Goal: Book appointment/travel/reservation

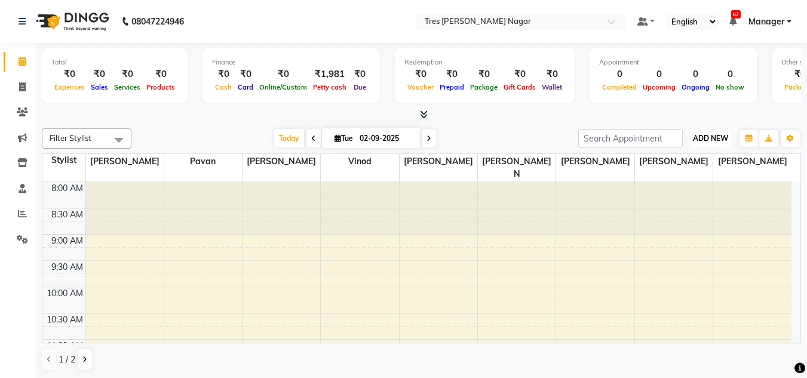
click at [710, 142] on span "ADD NEW" at bounding box center [710, 138] width 35 height 9
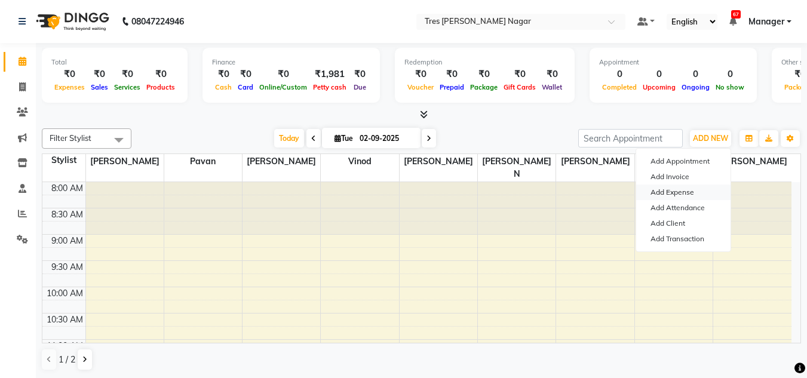
click at [687, 197] on link "Add Expense" at bounding box center [683, 193] width 94 height 16
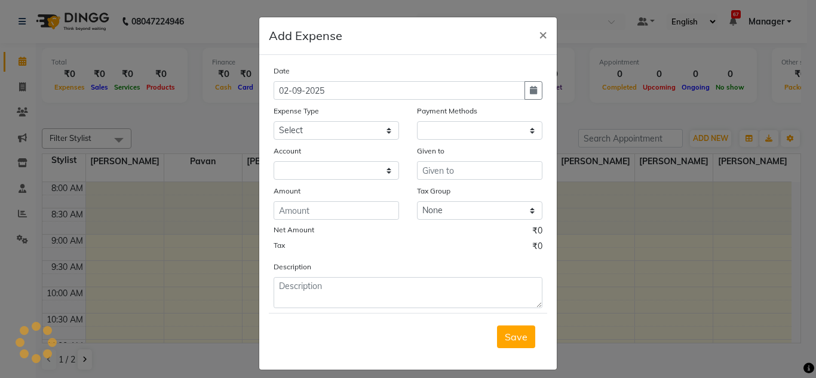
select select "1"
select select "4671"
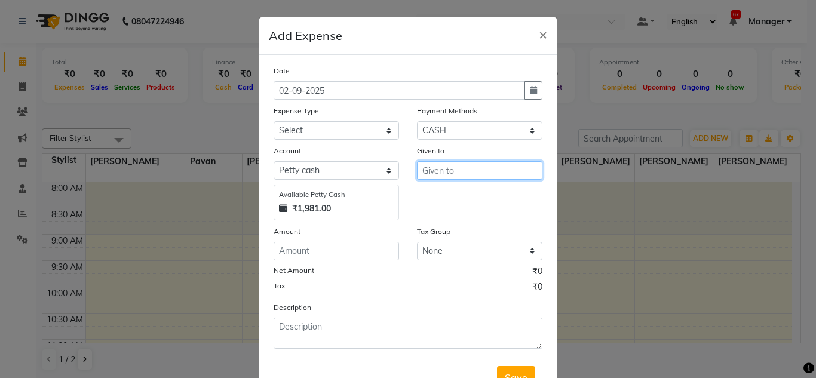
click at [477, 166] on input "text" at bounding box center [479, 170] width 125 height 19
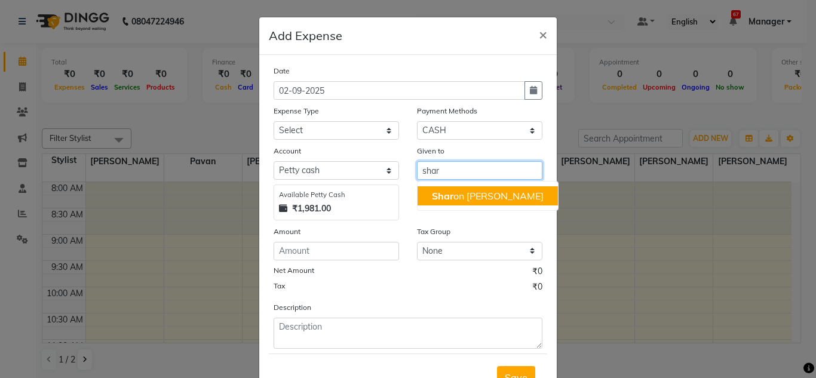
click at [472, 197] on ngb-highlight "Shar on Anthony" at bounding box center [488, 196] width 112 height 12
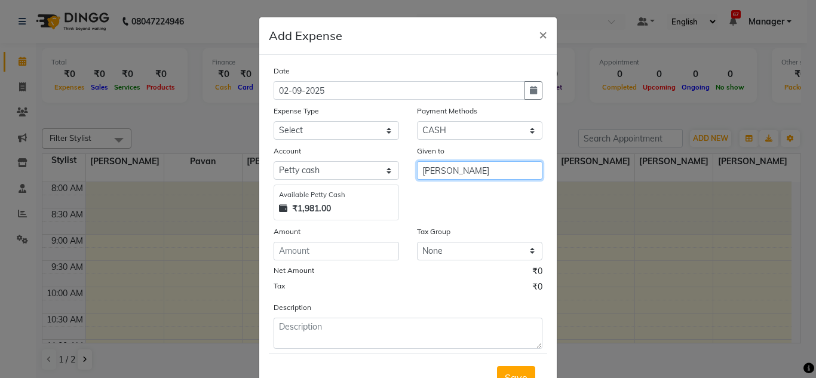
type input "[PERSON_NAME]"
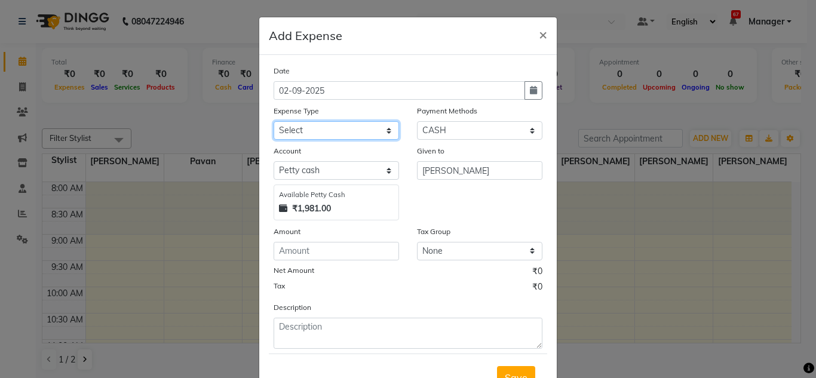
click at [279, 124] on select "Select Advance Salary Bank charges Car maintenance Cash transfer to bank Cash t…" at bounding box center [336, 130] width 125 height 19
select select "4"
click at [274, 121] on select "Select Advance Salary Bank charges Car maintenance Cash transfer to bank Cash t…" at bounding box center [336, 130] width 125 height 19
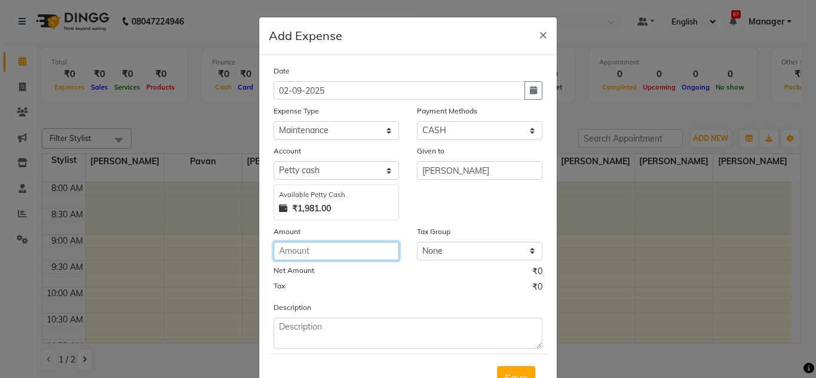
click at [318, 253] on input "number" at bounding box center [336, 251] width 125 height 19
type input "50"
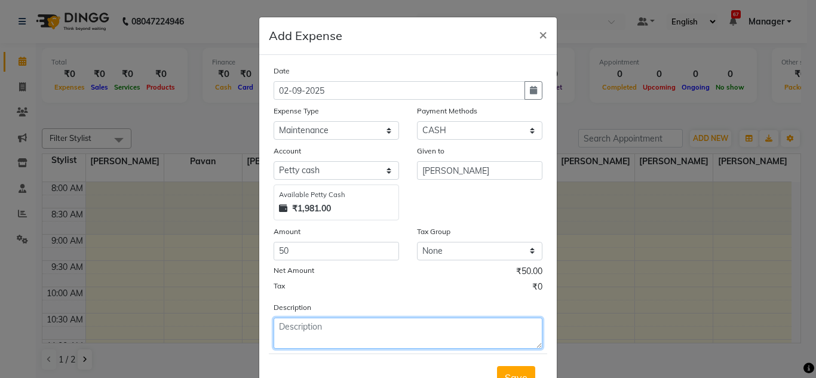
click at [314, 323] on textarea at bounding box center [408, 333] width 269 height 31
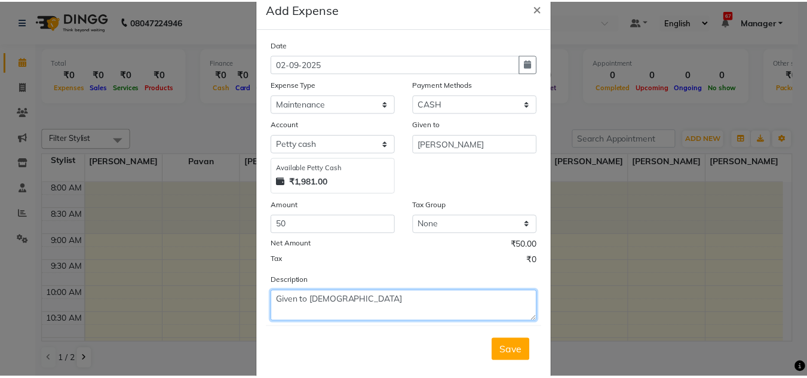
scroll to position [50, 0]
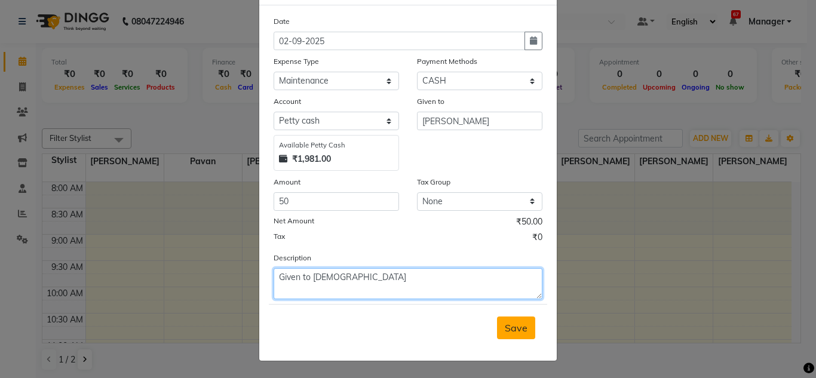
type textarea "Given to transgender"
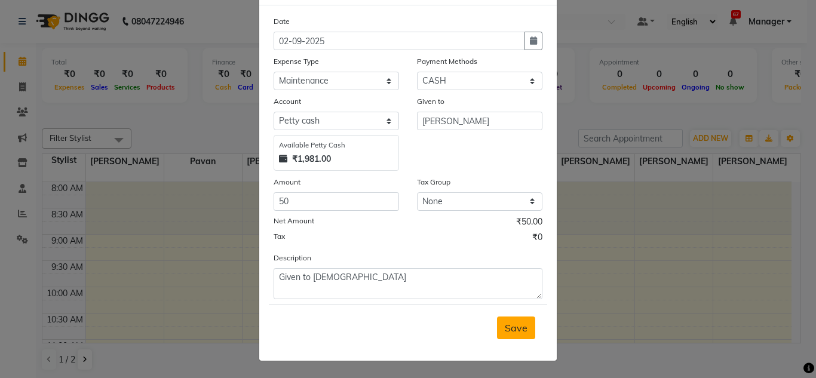
click at [513, 331] on span "Save" at bounding box center [516, 328] width 23 height 12
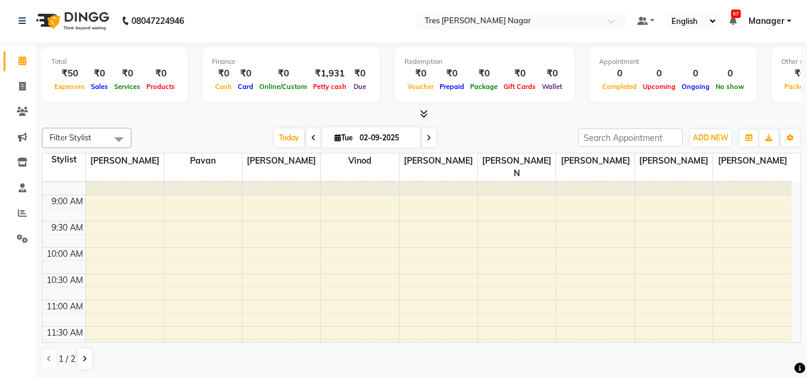
scroll to position [60, 0]
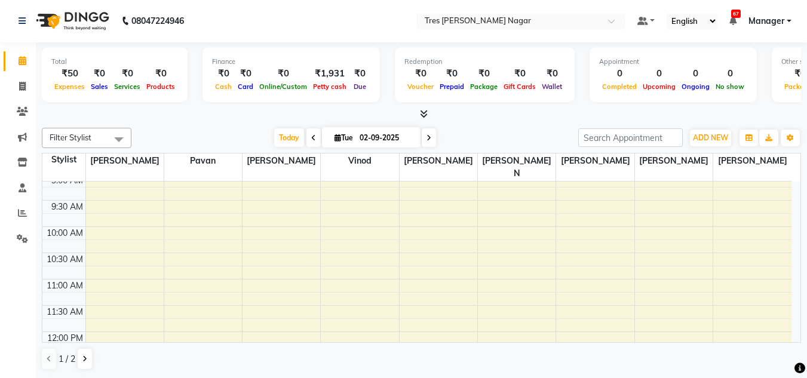
click at [335, 138] on icon at bounding box center [338, 138] width 7 height 8
select select "9"
select select "2025"
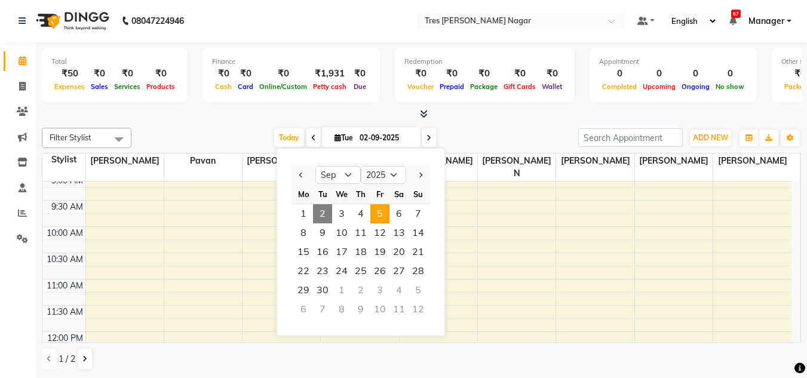
click at [385, 216] on span "5" at bounding box center [380, 213] width 19 height 19
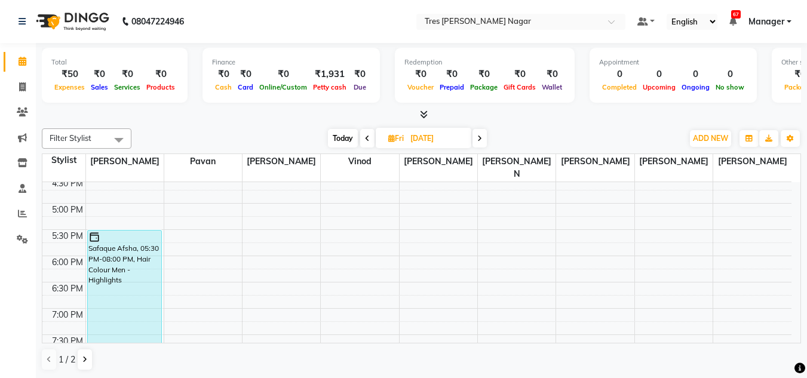
scroll to position [452, 0]
click at [339, 136] on span "Today" at bounding box center [343, 138] width 30 height 19
type input "02-09-2025"
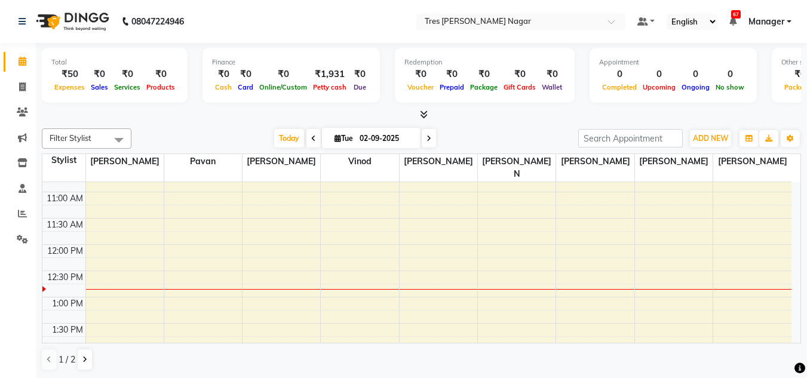
scroll to position [510, 0]
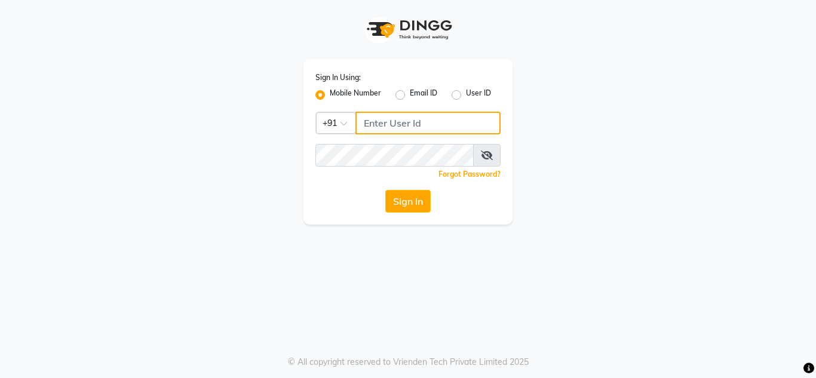
type input "8177867332"
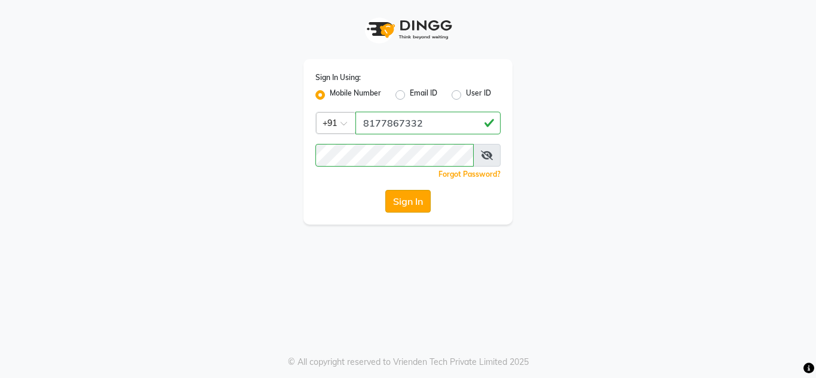
click at [397, 203] on button "Sign In" at bounding box center [407, 201] width 45 height 23
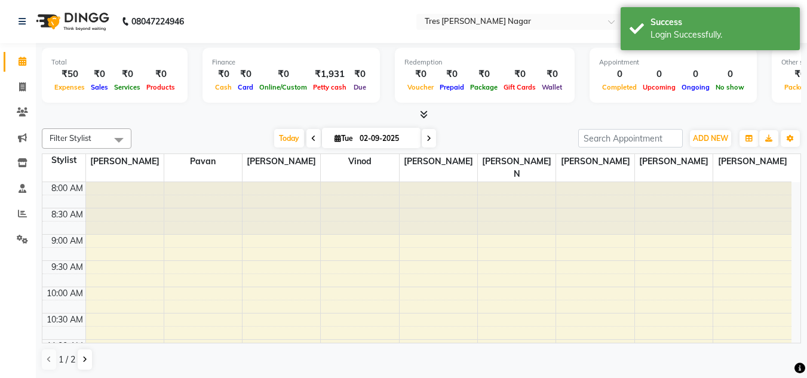
click at [359, 134] on input "02-09-2025" at bounding box center [386, 139] width 60 height 18
select select "9"
select select "2025"
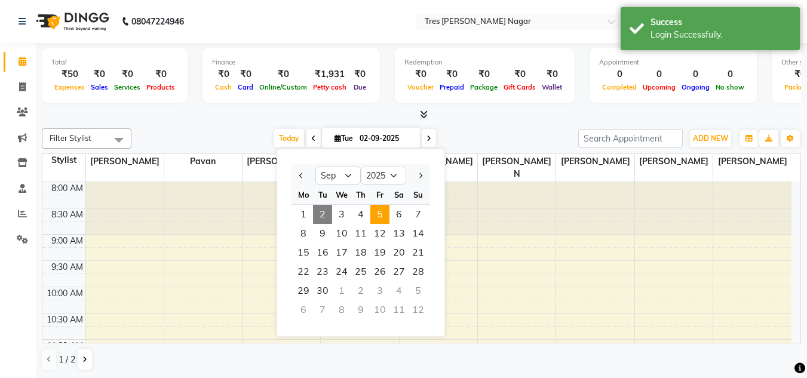
click at [378, 215] on span "5" at bounding box center [380, 214] width 19 height 19
type input "[DATE]"
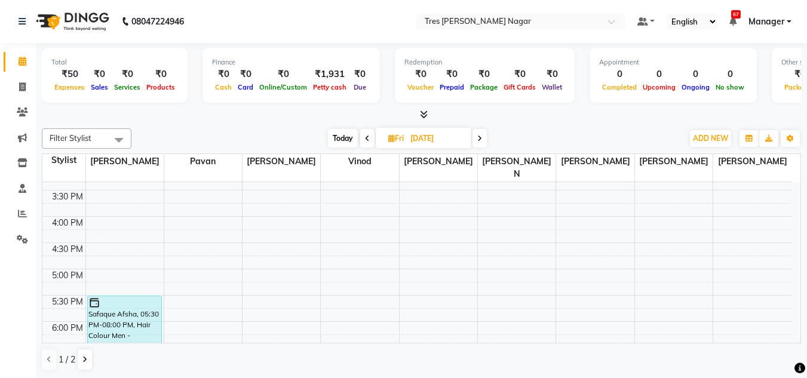
scroll to position [385, 0]
click at [133, 210] on div "8:00 AM 8:30 AM 9:00 AM 9:30 AM 10:00 AM 10:30 AM 11:00 AM 11:30 AM 12:00 PM 12…" at bounding box center [416, 138] width 749 height 683
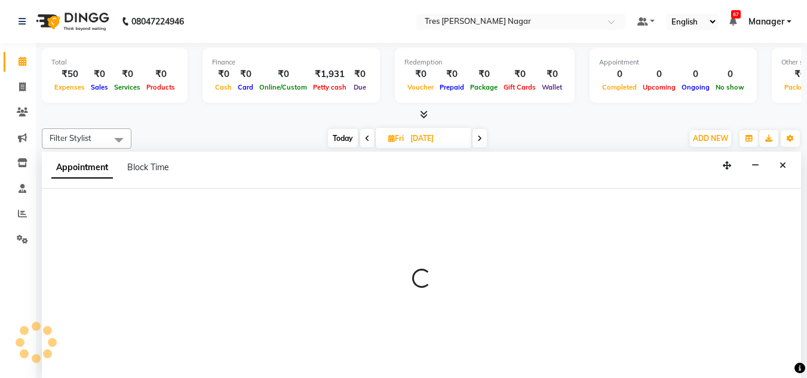
scroll to position [1, 0]
select select "39898"
select select "960"
select select "tentative"
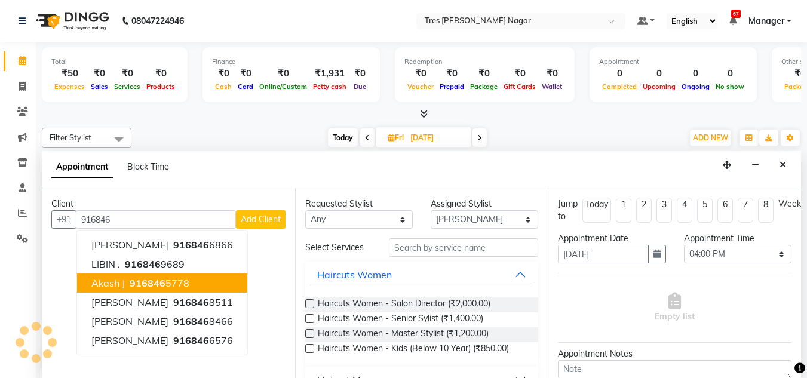
click at [164, 285] on span "916846" at bounding box center [148, 283] width 36 height 12
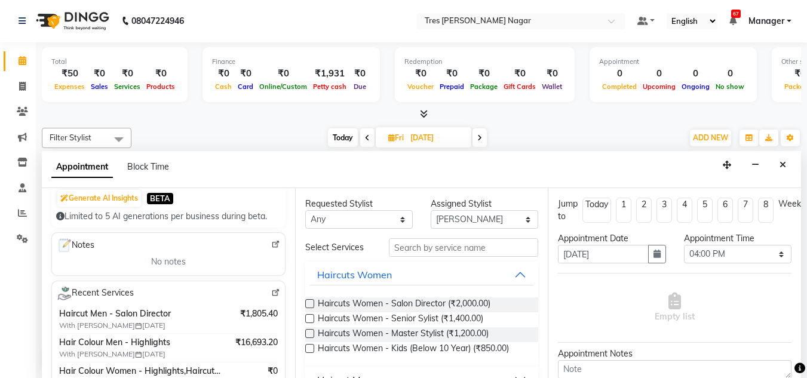
scroll to position [0, 0]
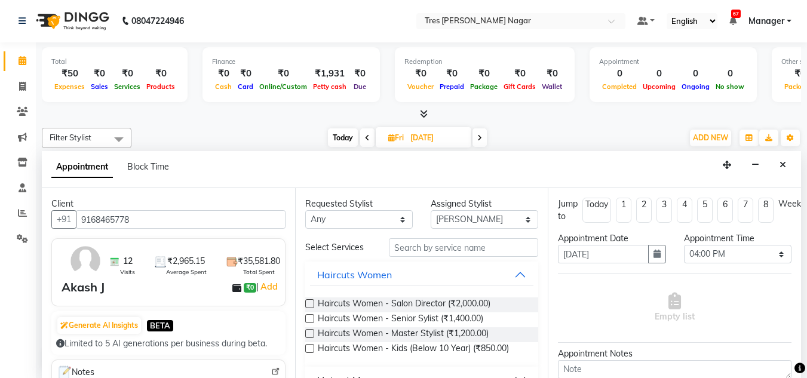
type input "9168465778"
click at [437, 250] on input "text" at bounding box center [463, 247] width 149 height 19
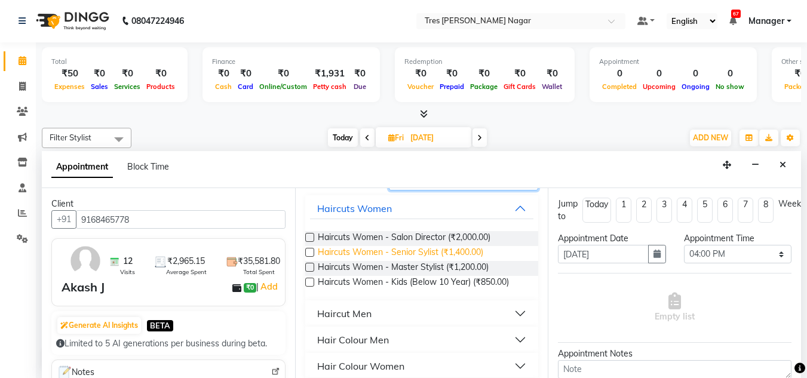
scroll to position [67, 0]
click at [387, 313] on button "Haircut Men" at bounding box center [422, 313] width 224 height 22
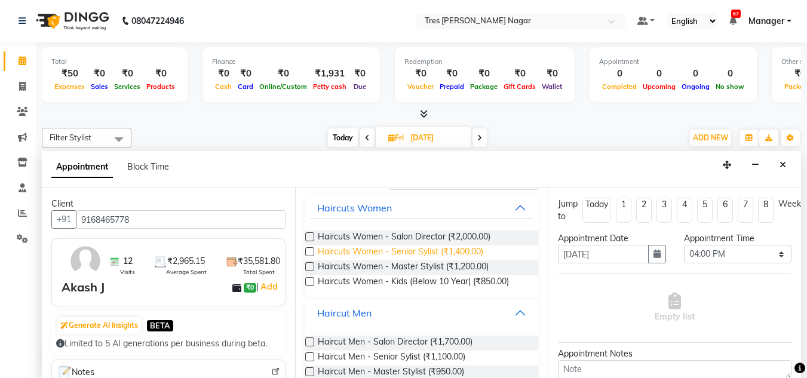
scroll to position [117, 0]
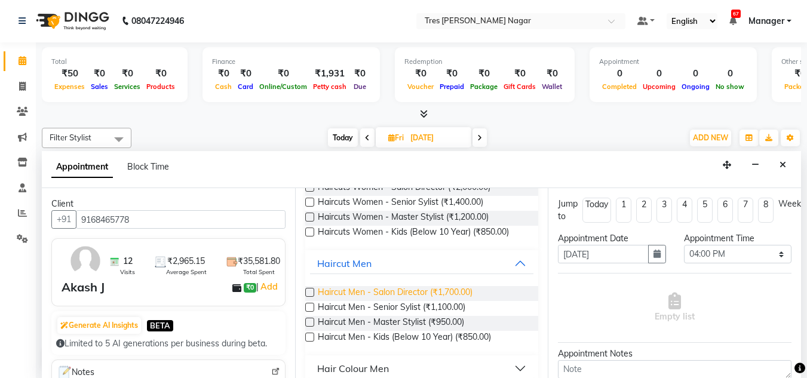
click at [383, 294] on span "Haircut Men - Salon Director (₹1,700.00)" at bounding box center [395, 293] width 155 height 15
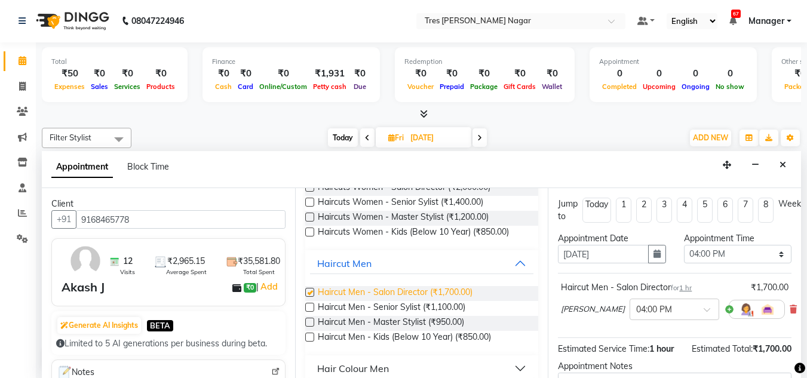
checkbox input "false"
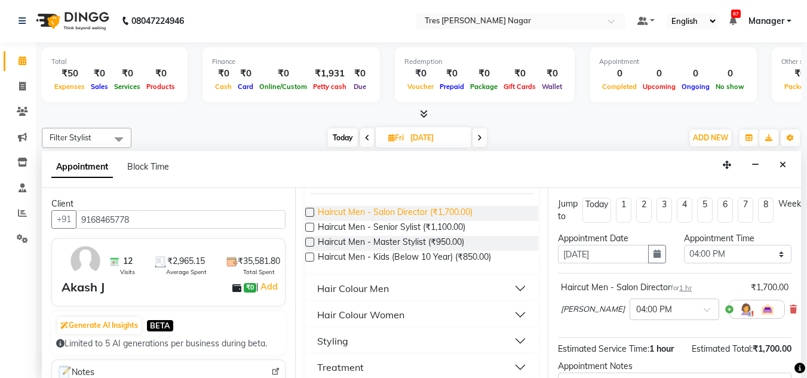
scroll to position [197, 0]
click at [383, 294] on div "Hair Colour Men" at bounding box center [353, 288] width 72 height 14
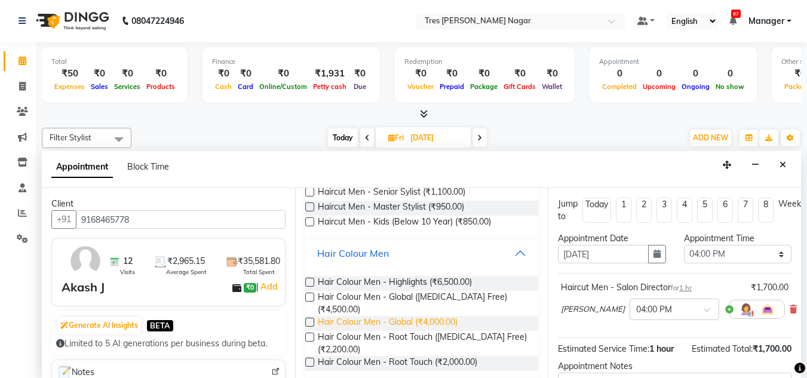
scroll to position [232, 0]
click at [389, 363] on span "Hair Colour Men - Root Touch (₹2,000.00)" at bounding box center [398, 363] width 160 height 15
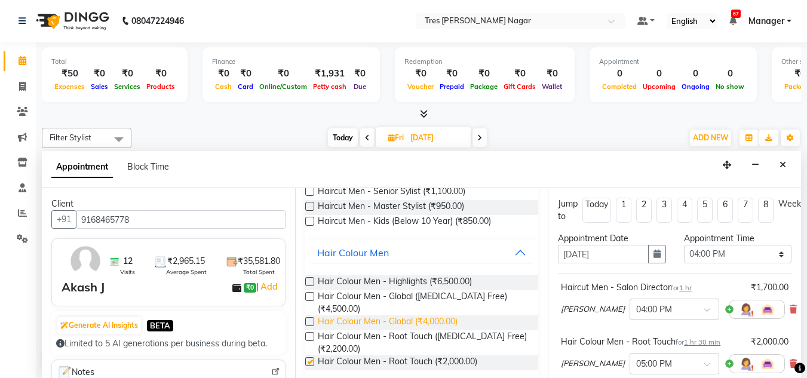
checkbox input "false"
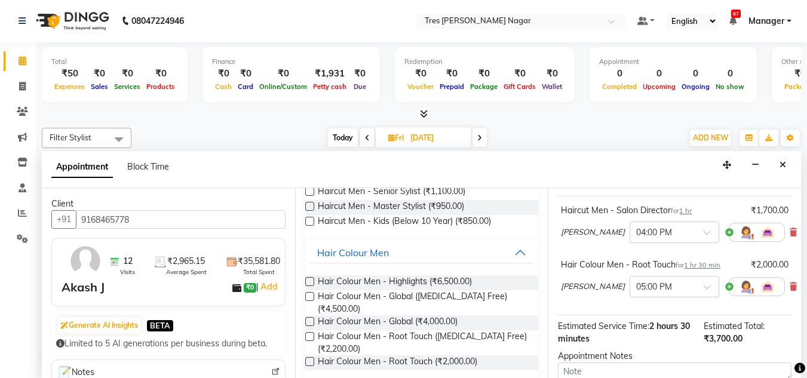
scroll to position [118, 0]
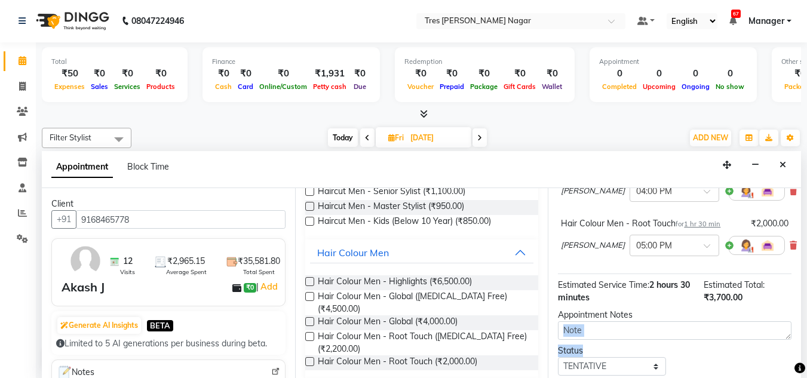
drag, startPoint x: 624, startPoint y: 350, endPoint x: 625, endPoint y: 338, distance: 12.6
click at [625, 338] on div "Jump to [DATE] 1 2 3 4 5 6 7 8 Weeks Appointment Date [DATE] Appointment Time S…" at bounding box center [674, 283] width 253 height 190
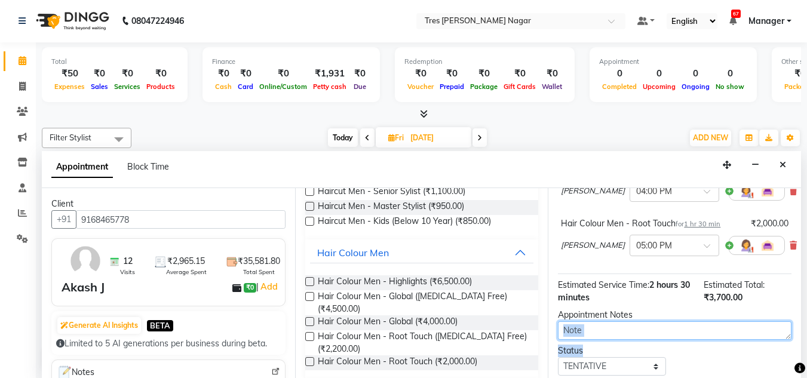
click at [625, 338] on textarea at bounding box center [675, 331] width 234 height 19
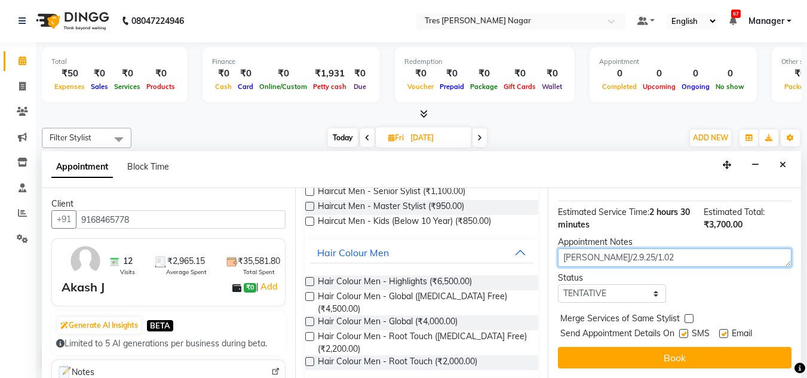
type textarea "[PERSON_NAME]/2.9.25/1.02"
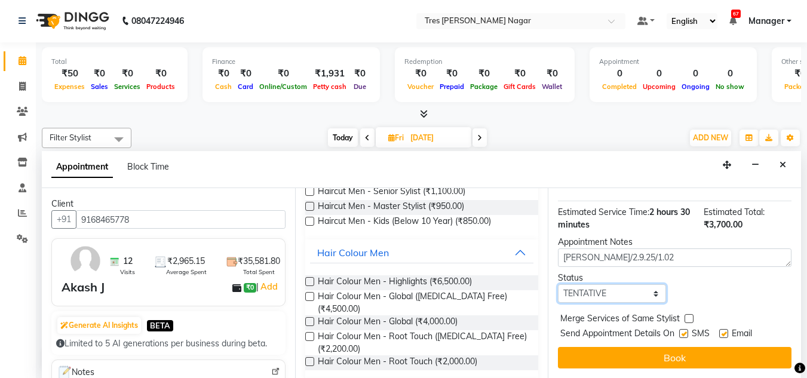
click at [645, 287] on select "Select TENTATIVE CONFIRM UPCOMING" at bounding box center [612, 293] width 108 height 19
select select "upcoming"
click at [558, 284] on select "Select TENTATIVE CONFIRM UPCOMING" at bounding box center [612, 293] width 108 height 19
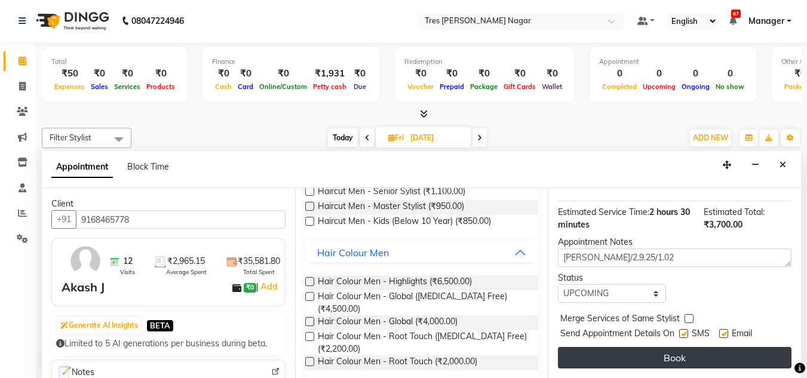
click at [641, 349] on button "Book" at bounding box center [675, 358] width 234 height 22
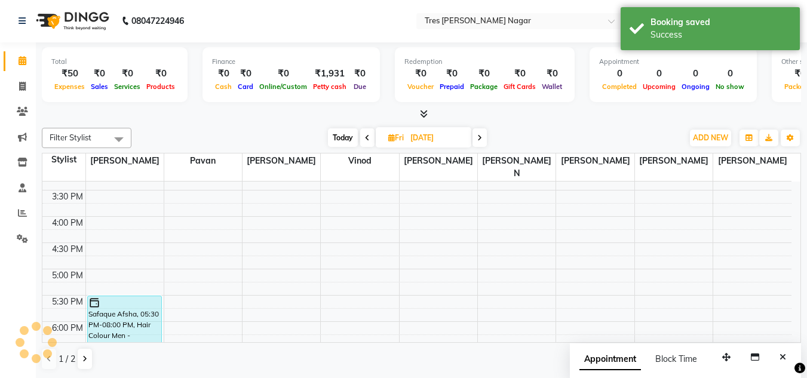
scroll to position [0, 0]
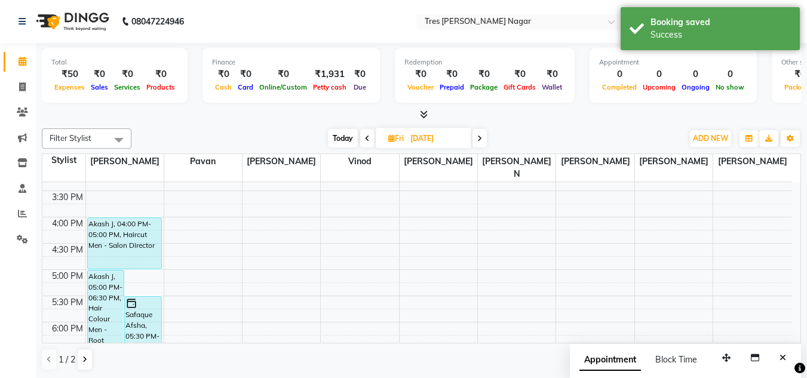
click at [334, 136] on span "Today" at bounding box center [343, 138] width 30 height 19
type input "02-09-2025"
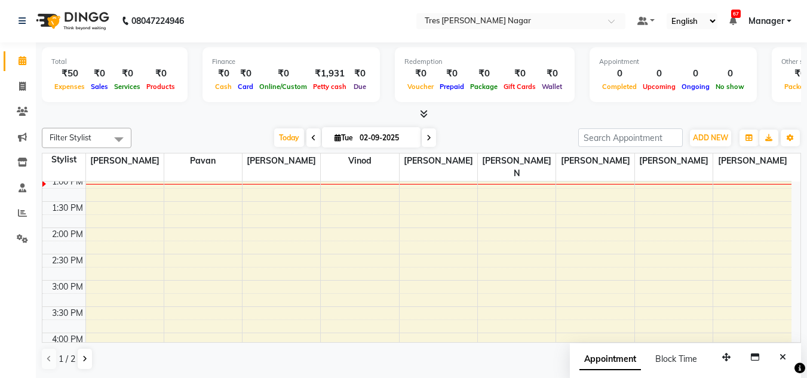
scroll to position [271, 0]
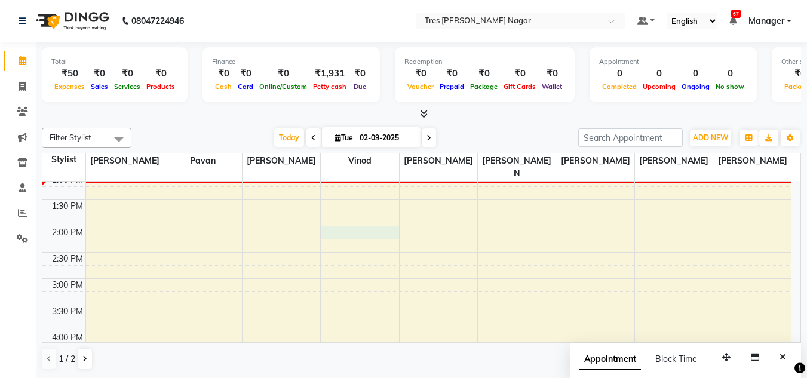
click at [342, 221] on div "8:00 AM 8:30 AM 9:00 AM 9:30 AM 10:00 AM 10:30 AM 11:00 AM 11:30 AM 12:00 PM 12…" at bounding box center [416, 252] width 749 height 683
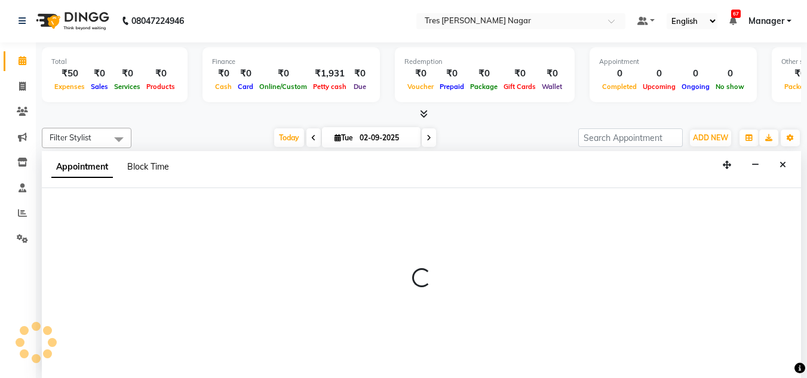
select select "84330"
select select "840"
select select "tentative"
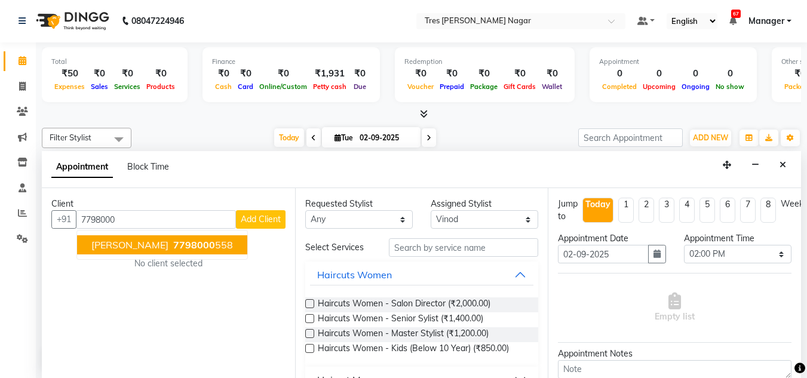
click at [187, 244] on span "7798000" at bounding box center [194, 245] width 42 height 12
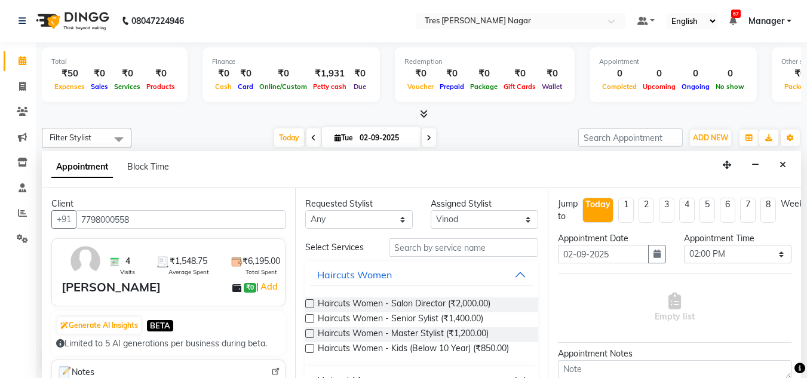
type input "7798000558"
click at [411, 248] on input "text" at bounding box center [463, 247] width 149 height 19
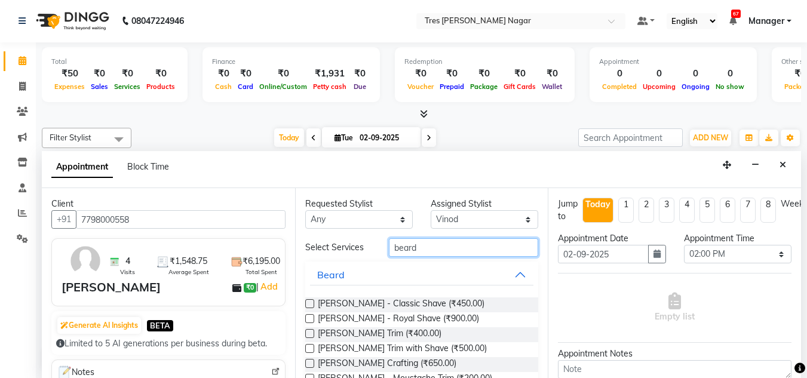
type input "beard"
click at [311, 304] on label at bounding box center [309, 303] width 9 height 9
click at [311, 304] on input "checkbox" at bounding box center [309, 305] width 8 height 8
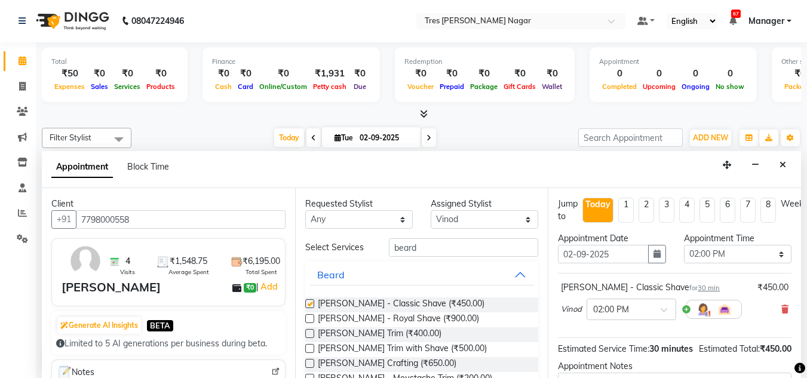
checkbox input "false"
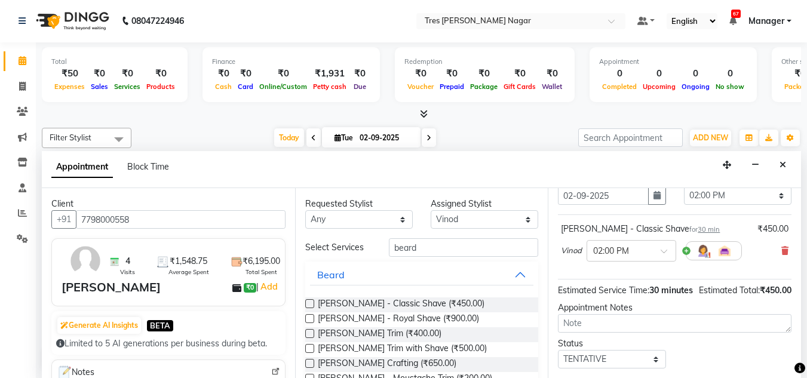
scroll to position [59, 0]
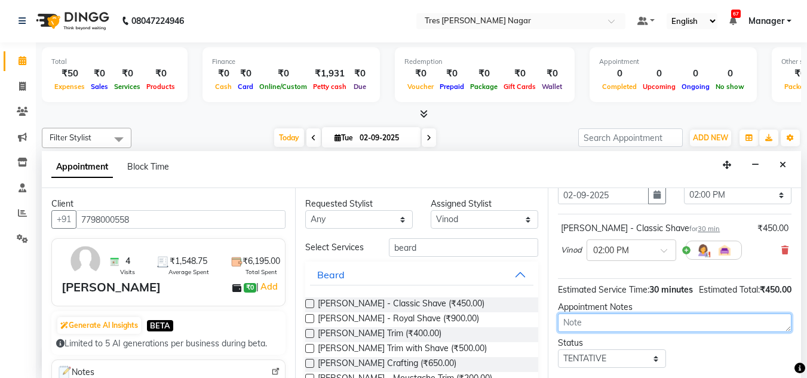
click at [636, 332] on textarea at bounding box center [675, 323] width 234 height 19
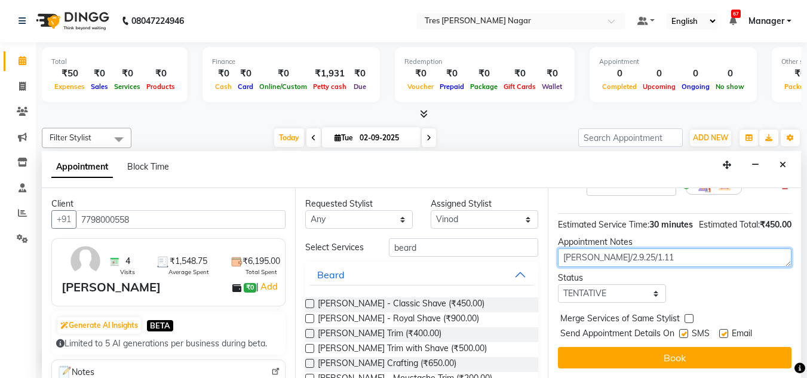
scroll to position [135, 0]
type textarea "[PERSON_NAME]/2.9.25/1.11"
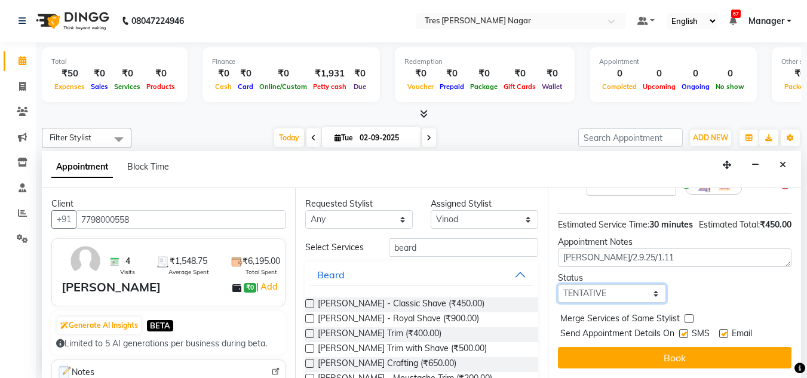
click at [617, 300] on select "Select TENTATIVE CONFIRM CHECK-IN UPCOMING" at bounding box center [612, 293] width 108 height 19
select select "confirm booking"
click at [558, 286] on select "Select TENTATIVE CONFIRM CHECK-IN UPCOMING" at bounding box center [612, 293] width 108 height 19
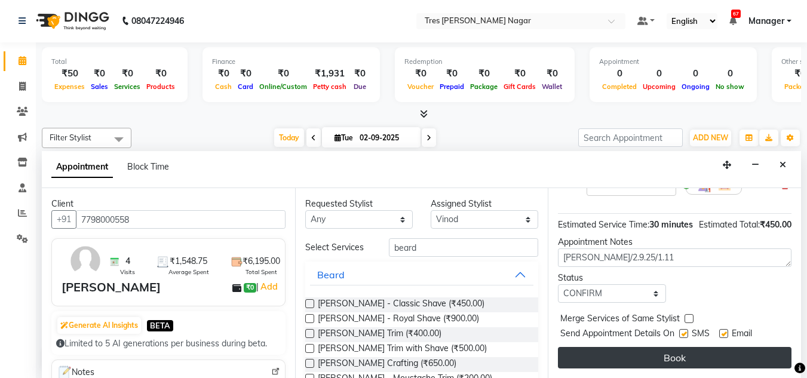
click at [638, 363] on button "Book" at bounding box center [675, 358] width 234 height 22
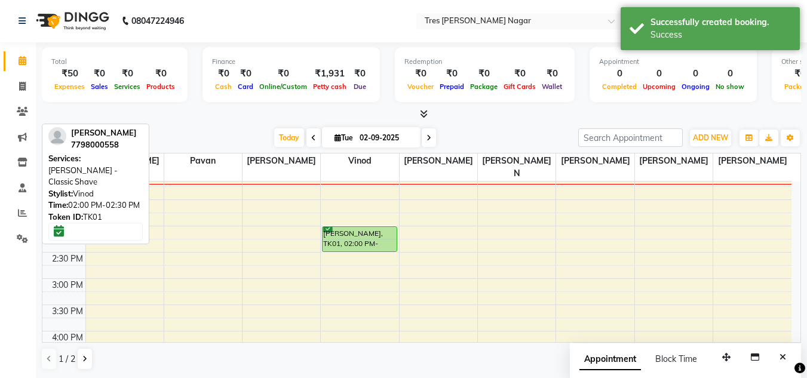
scroll to position [0, 0]
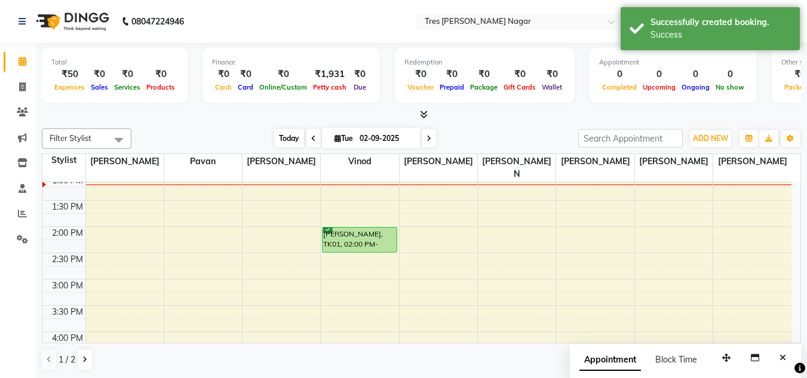
click at [284, 144] on span "Today" at bounding box center [289, 138] width 30 height 19
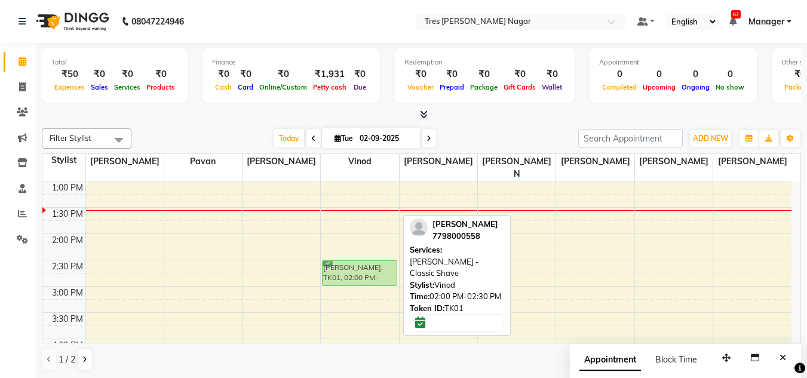
drag, startPoint x: 357, startPoint y: 234, endPoint x: 357, endPoint y: 264, distance: 29.3
click at [357, 264] on div "[PERSON_NAME], TK01, 02:00 PM-02:30 PM, [PERSON_NAME] - Classic Shave [PERSON_N…" at bounding box center [360, 260] width 78 height 683
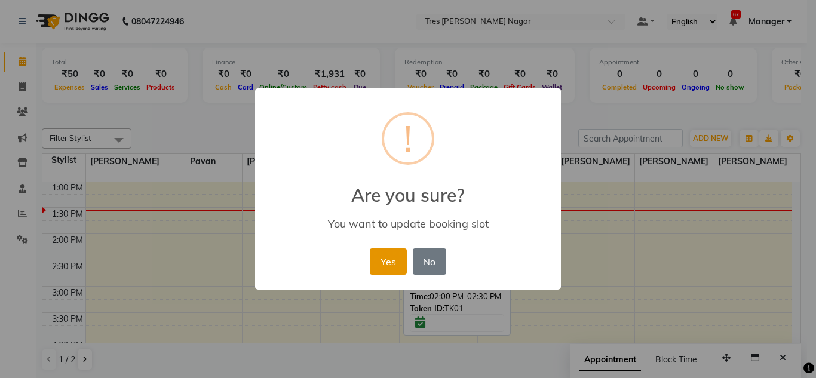
click at [382, 255] on button "Yes" at bounding box center [388, 262] width 36 height 26
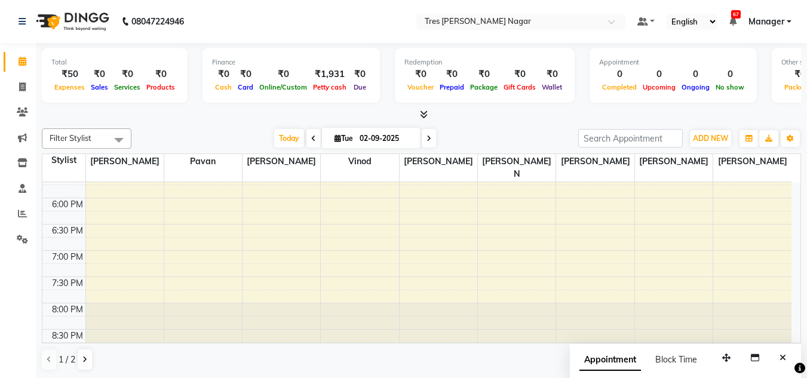
scroll to position [307, 0]
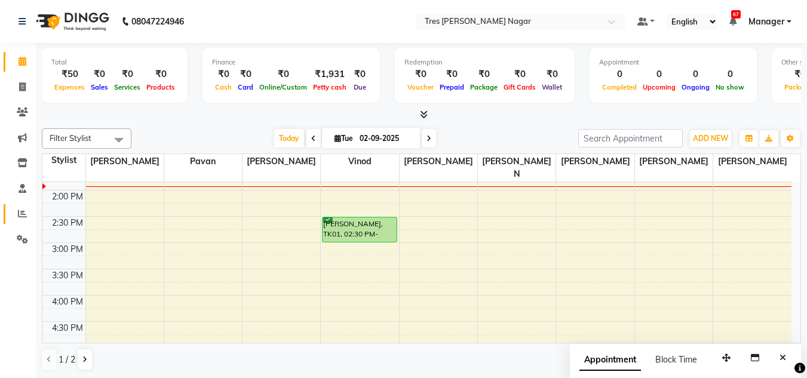
click at [23, 221] on link "Reports" at bounding box center [18, 214] width 29 height 20
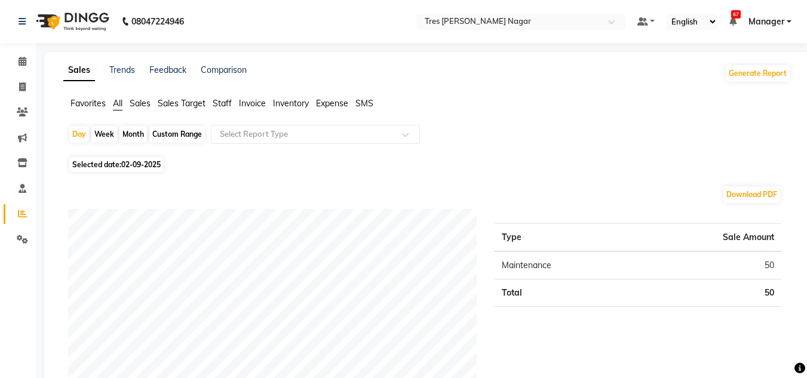
click at [127, 134] on div "Month" at bounding box center [133, 134] width 27 height 17
select select "9"
select select "2025"
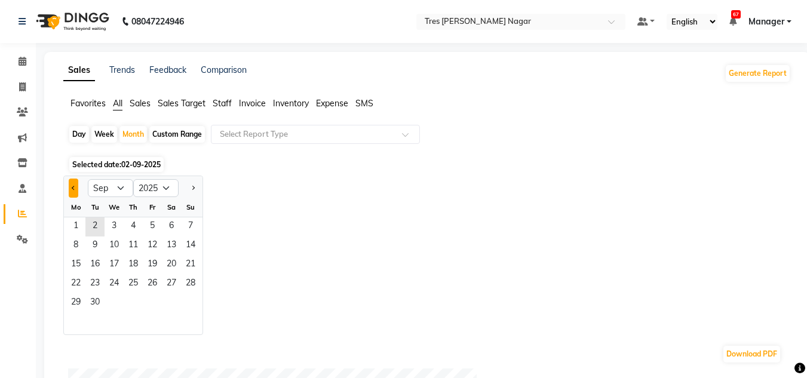
click at [74, 189] on span "Previous month" at bounding box center [74, 187] width 4 height 4
select select "8"
click at [149, 228] on span "1" at bounding box center [152, 227] width 19 height 19
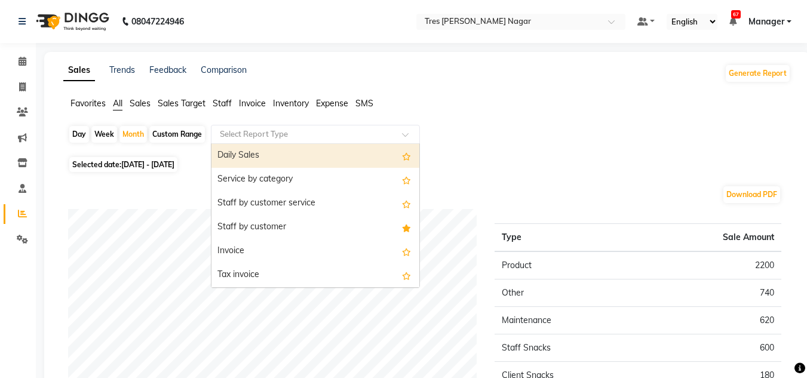
click at [352, 141] on div "Select Report Type" at bounding box center [315, 134] width 209 height 19
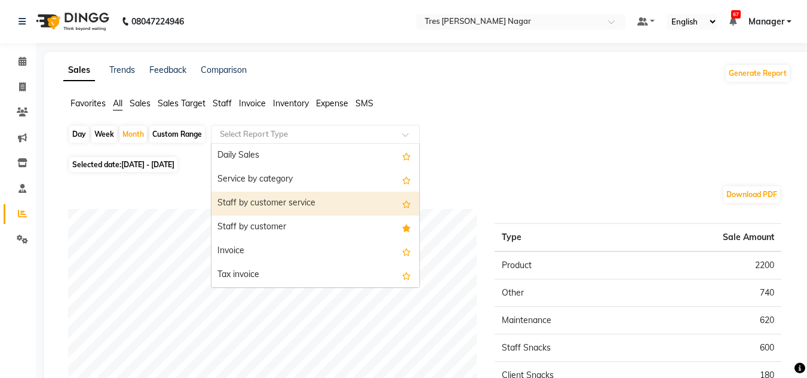
click at [341, 213] on div "Staff by customer service" at bounding box center [316, 204] width 208 height 24
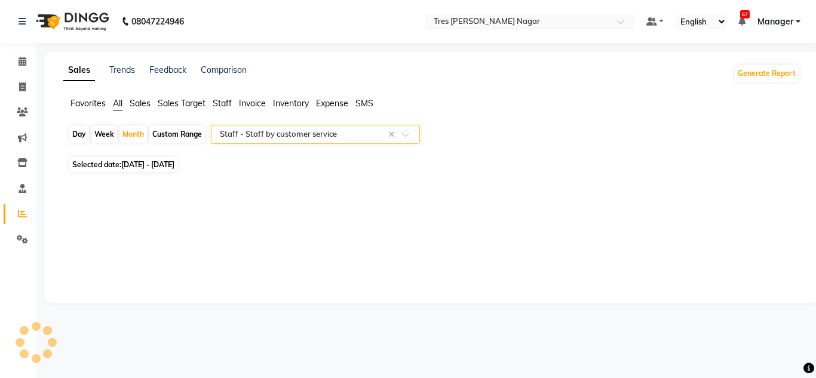
select select "filtered_report"
select select "csv"
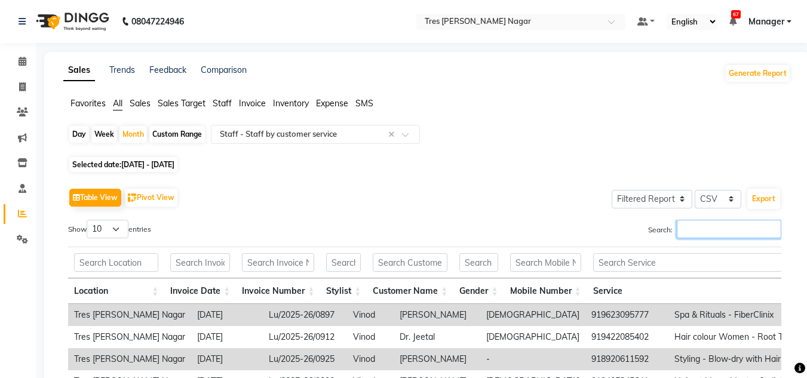
click at [694, 229] on input "Search:" at bounding box center [729, 229] width 105 height 19
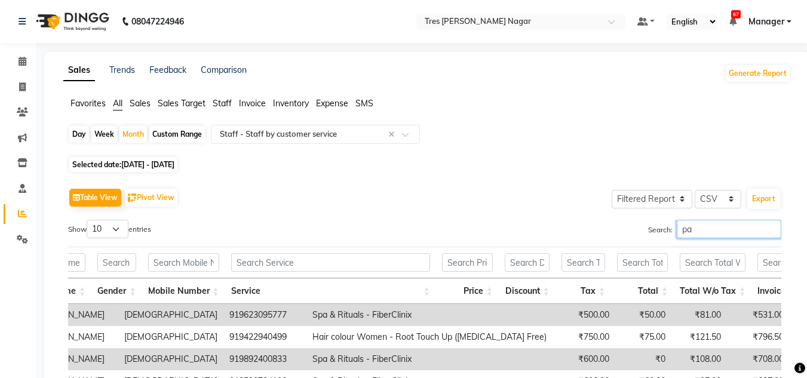
type input "p"
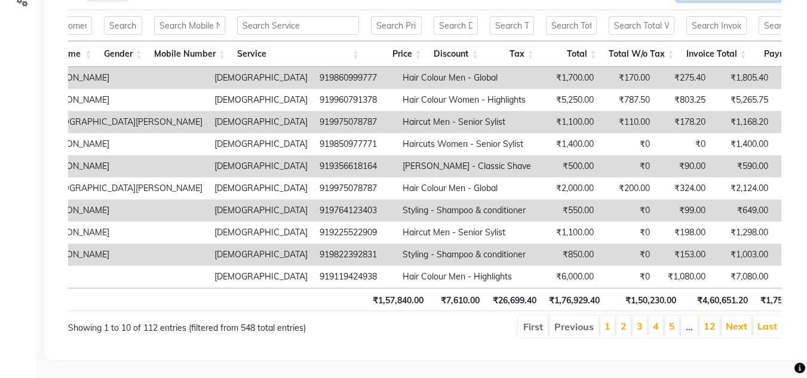
scroll to position [255, 0]
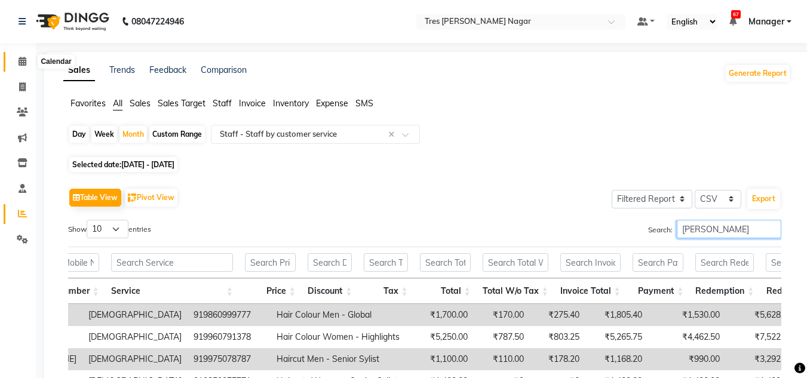
type input "[PERSON_NAME]"
click at [23, 63] on icon at bounding box center [23, 61] width 8 height 9
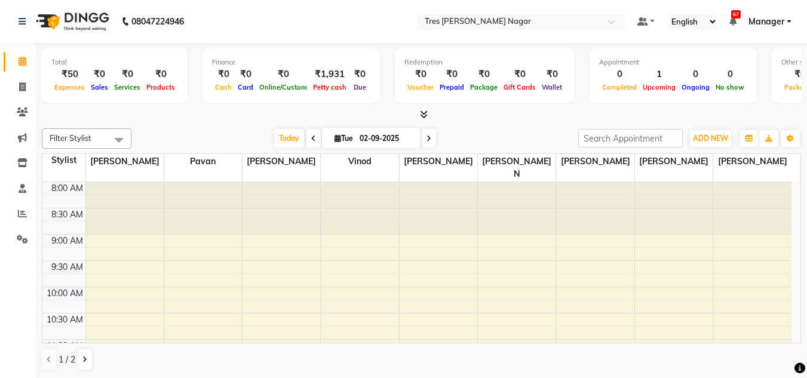
click at [427, 140] on icon at bounding box center [429, 138] width 5 height 7
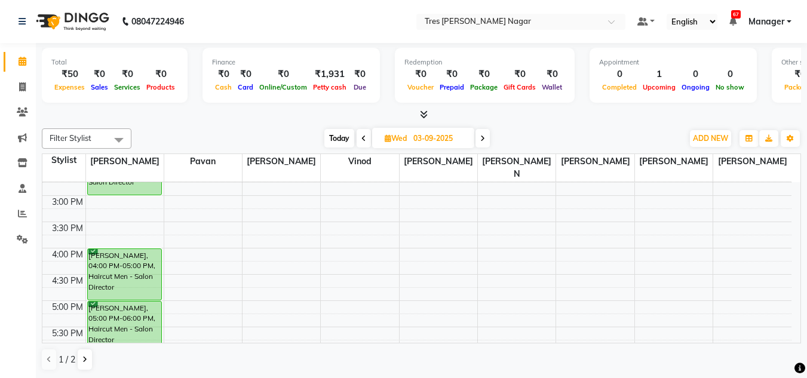
scroll to position [359, 0]
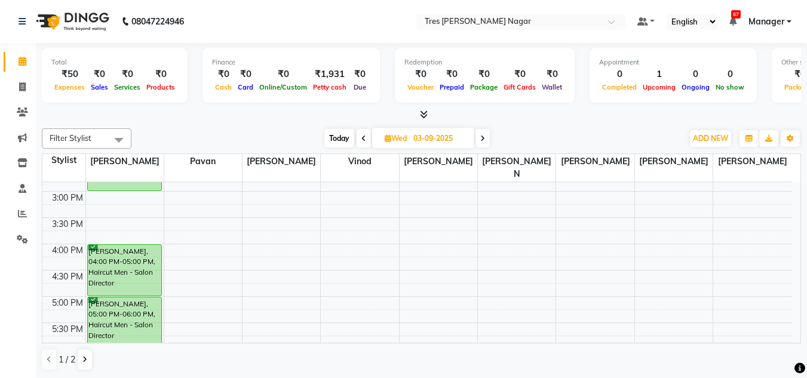
click at [482, 139] on icon at bounding box center [482, 138] width 5 height 7
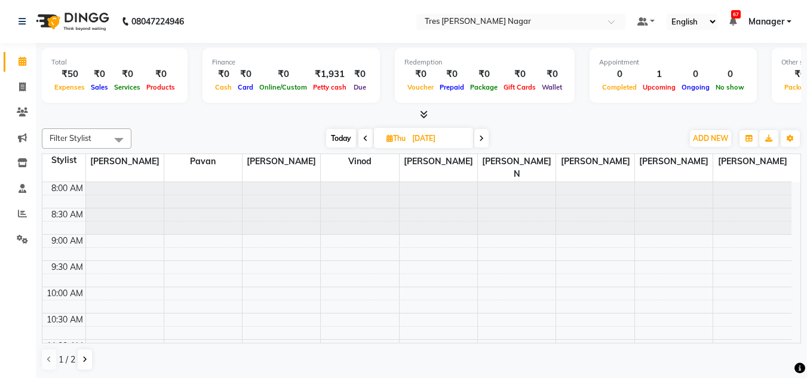
scroll to position [120, 0]
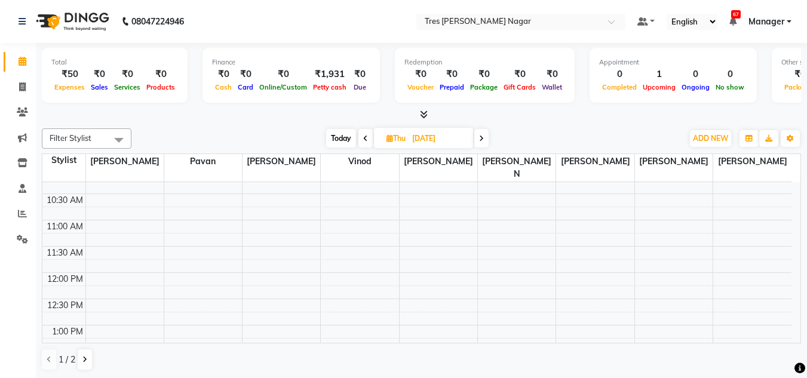
click at [490, 139] on div "[DATE] [DATE]" at bounding box center [407, 139] width 165 height 18
click at [479, 129] on span at bounding box center [482, 138] width 14 height 19
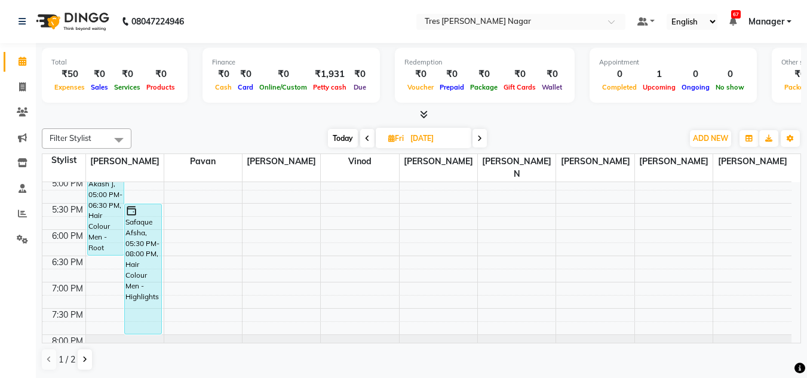
click at [348, 136] on span "Today" at bounding box center [343, 138] width 30 height 19
type input "02-09-2025"
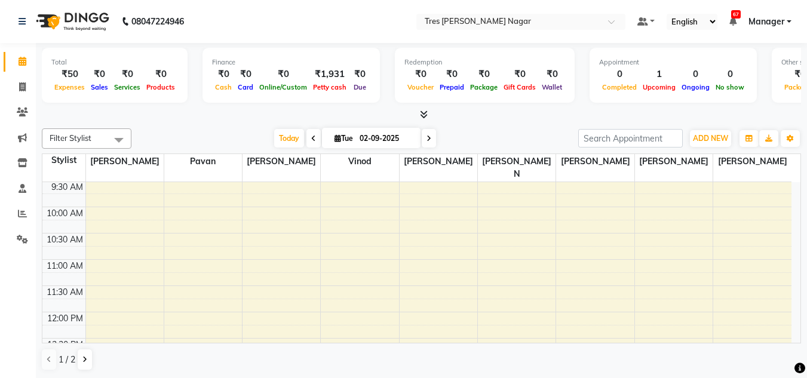
scroll to position [299, 0]
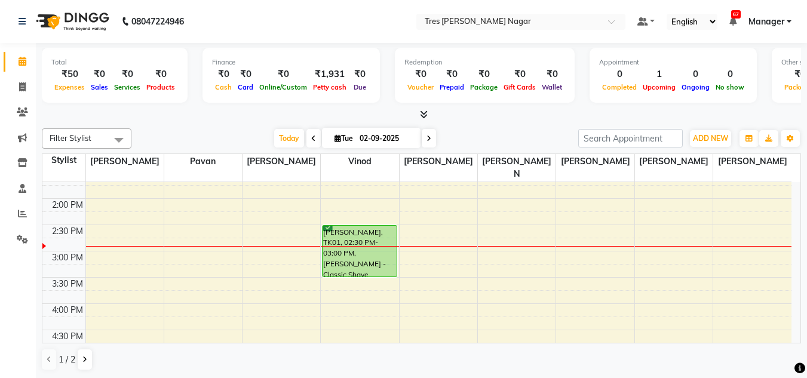
drag, startPoint x: 350, startPoint y: 237, endPoint x: 346, endPoint y: 256, distance: 18.9
click at [346, 256] on div "[PERSON_NAME], TK01, 02:30 PM-03:00 PM, [PERSON_NAME] - Classic Shave [PERSON_N…" at bounding box center [360, 224] width 78 height 683
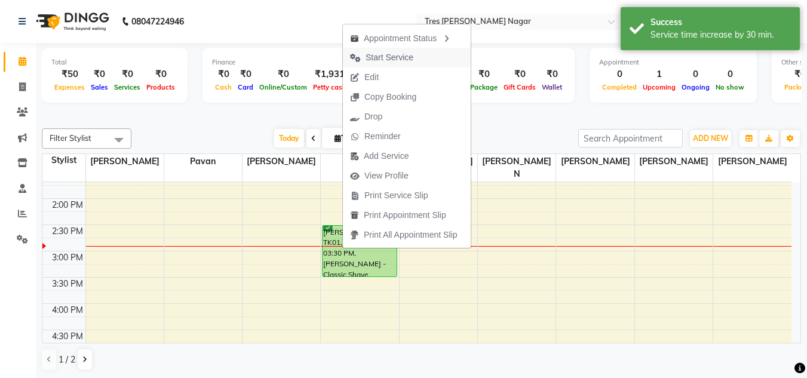
click at [409, 65] on span "Start Service" at bounding box center [382, 58] width 78 height 20
